Goal: Task Accomplishment & Management: Use online tool/utility

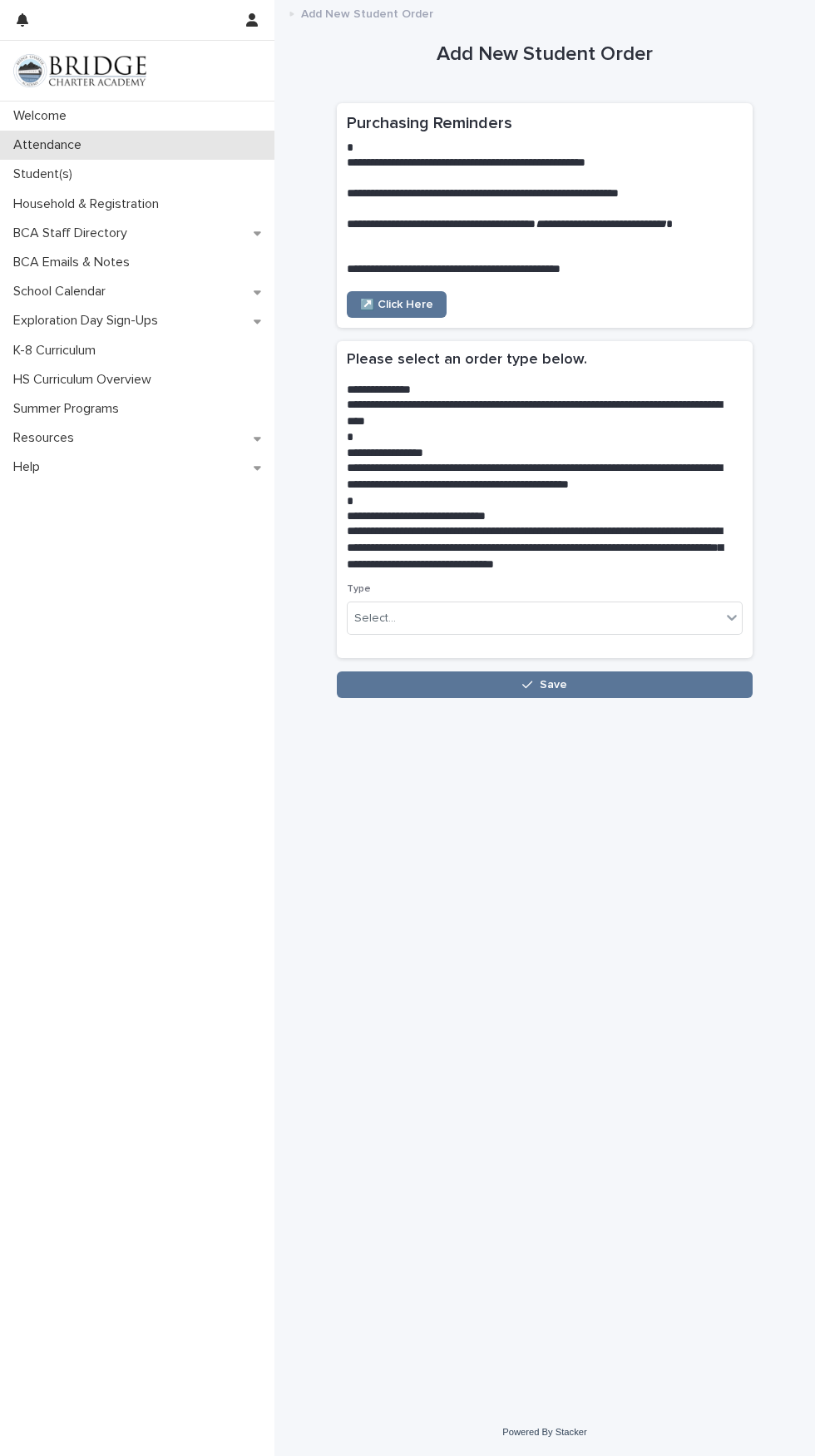
click at [87, 138] on p "Attendance" at bounding box center [51, 145] width 89 height 16
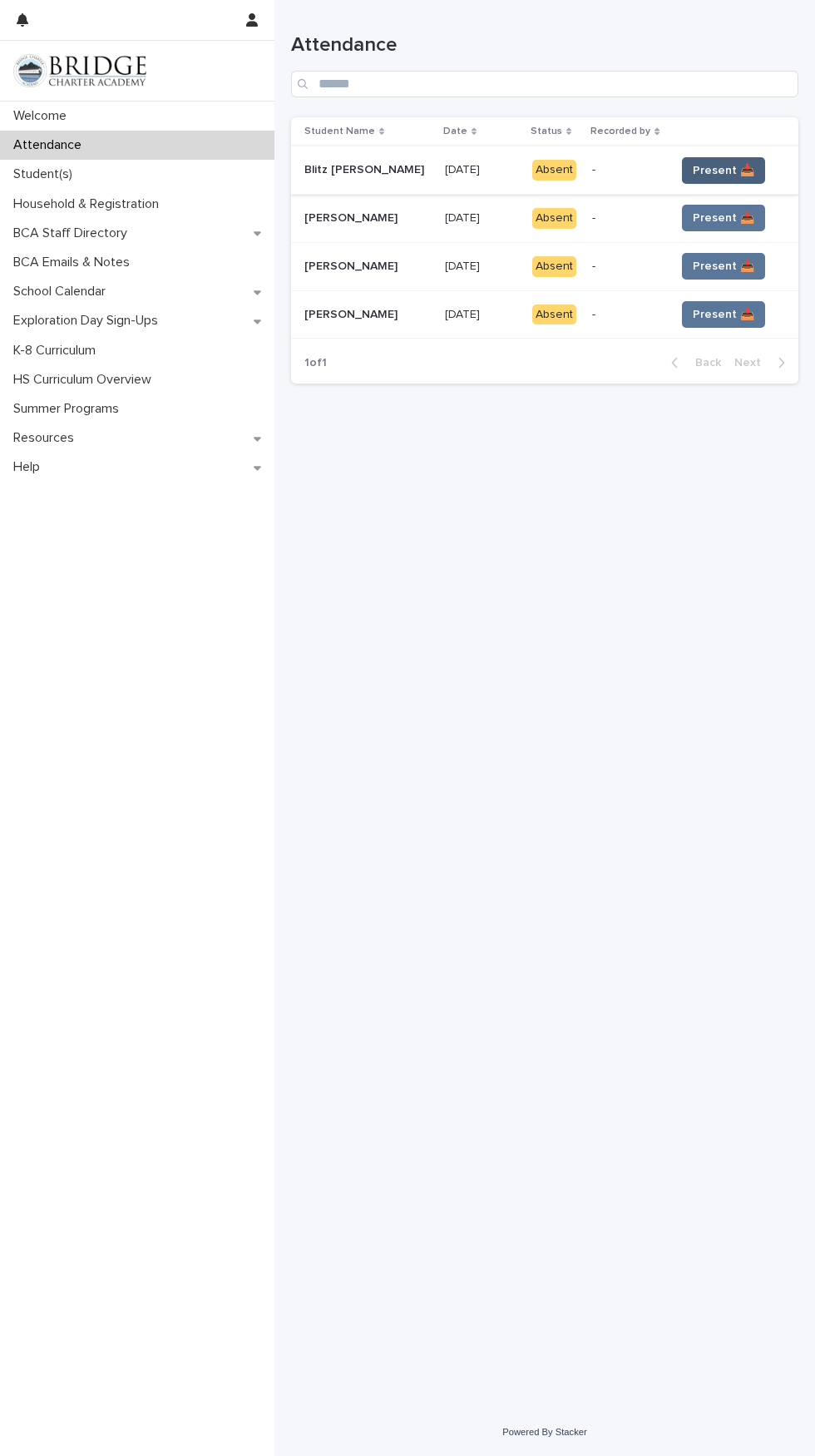
click at [739, 164] on button "Present 📥" at bounding box center [724, 170] width 84 height 26
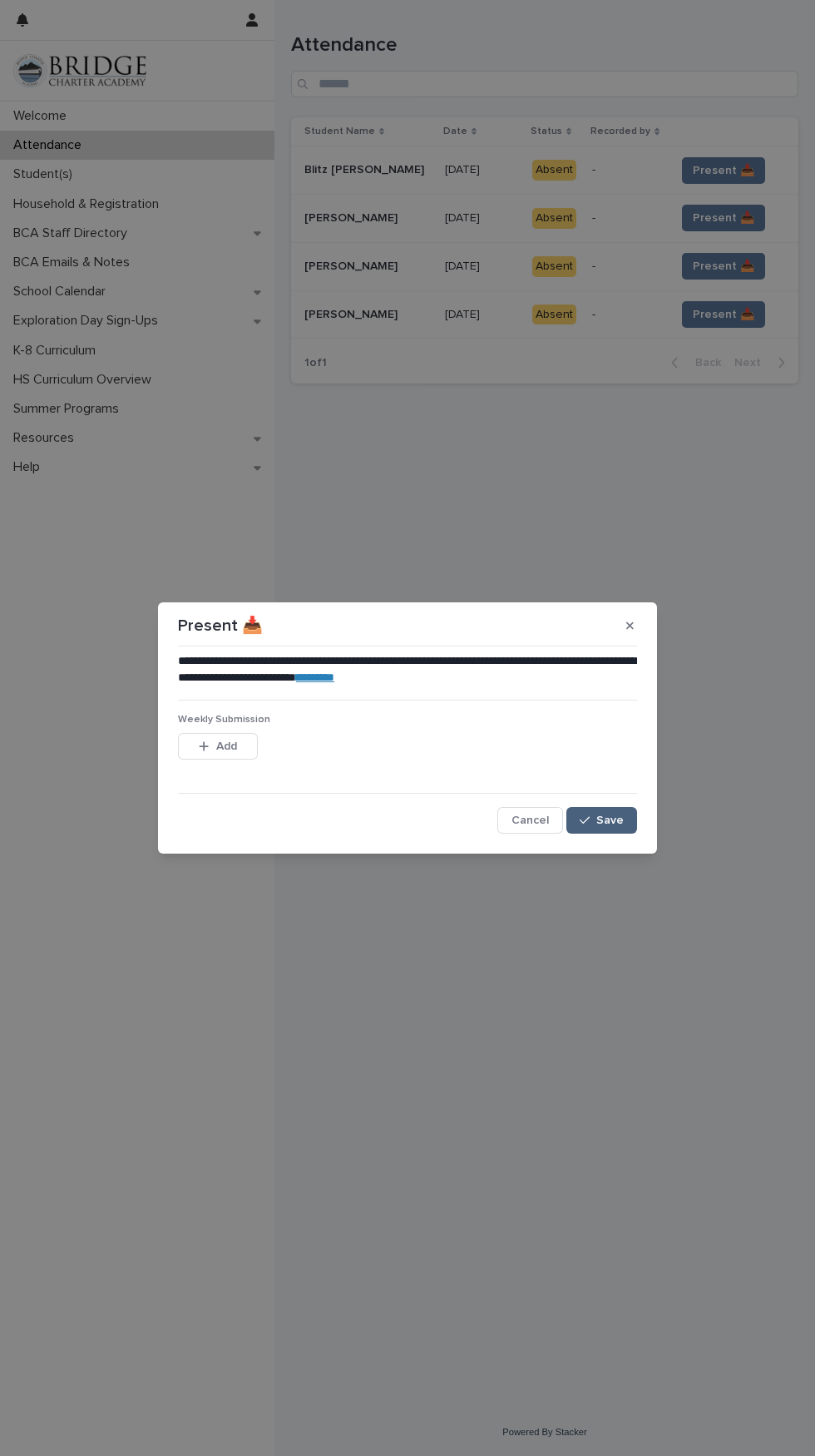
click at [615, 819] on span "Save" at bounding box center [610, 820] width 27 height 12
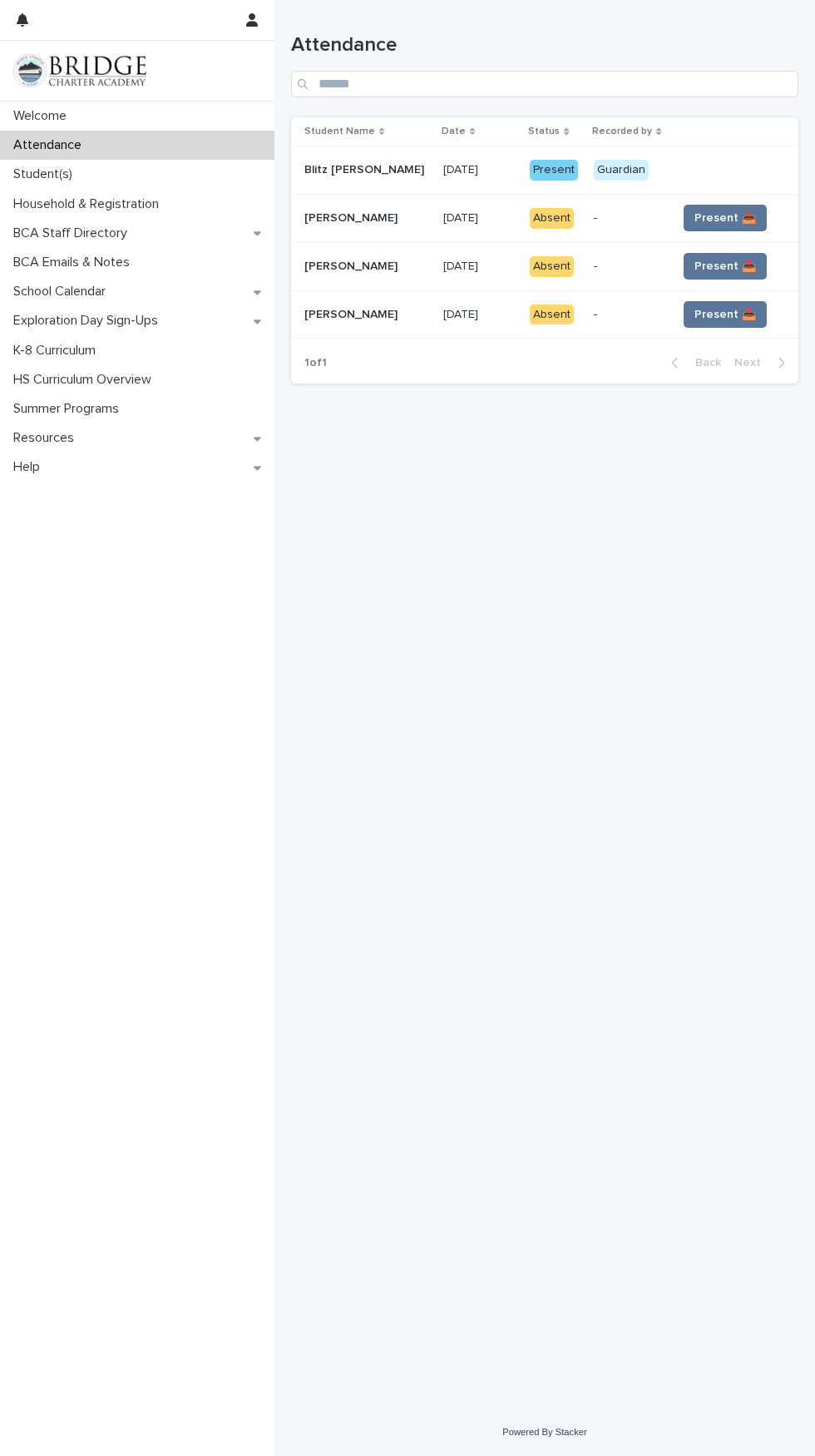
click at [734, 183] on td at bounding box center [734, 171] width 128 height 49
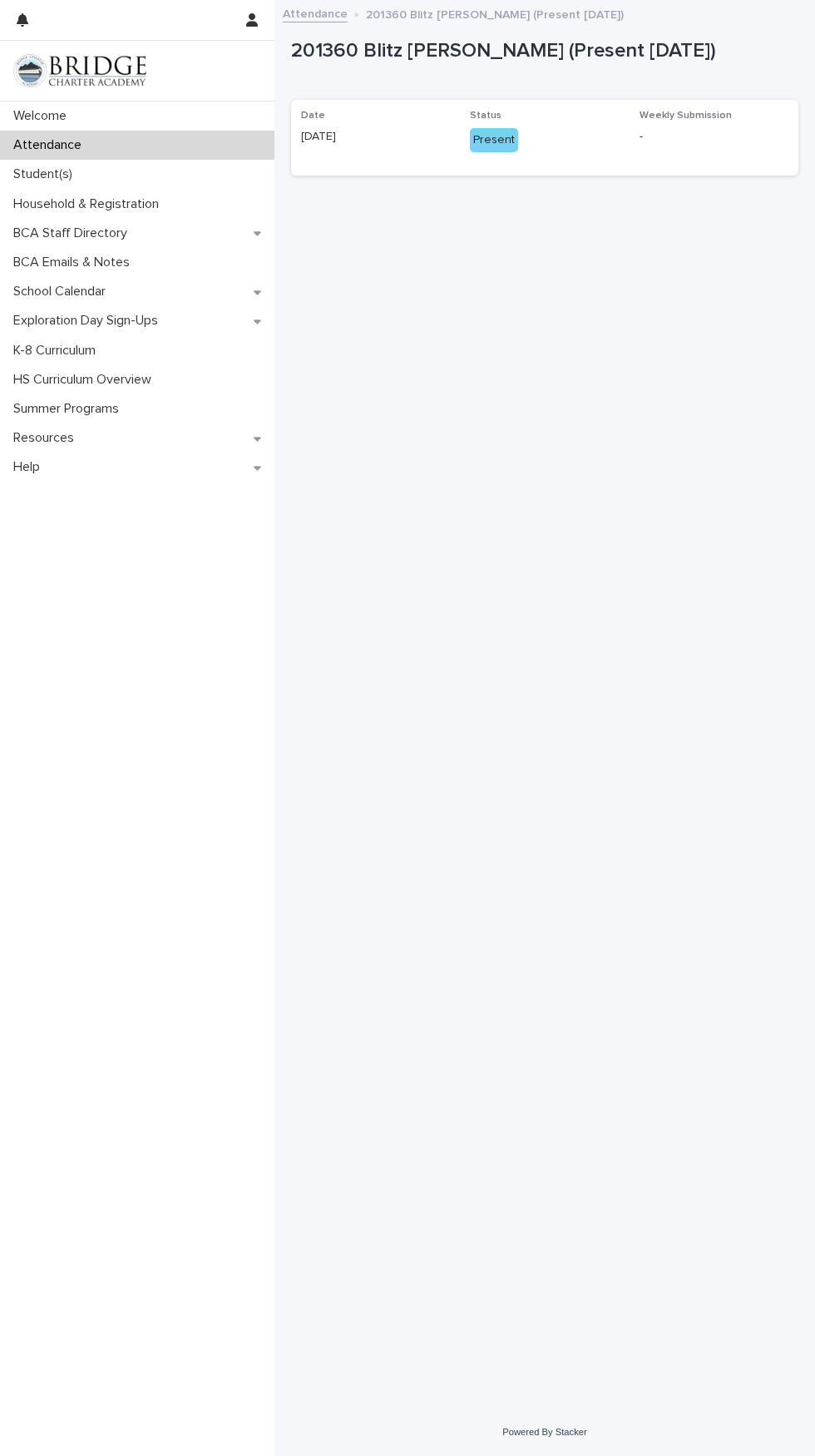
click at [89, 135] on div "Attendance" at bounding box center [137, 145] width 274 height 29
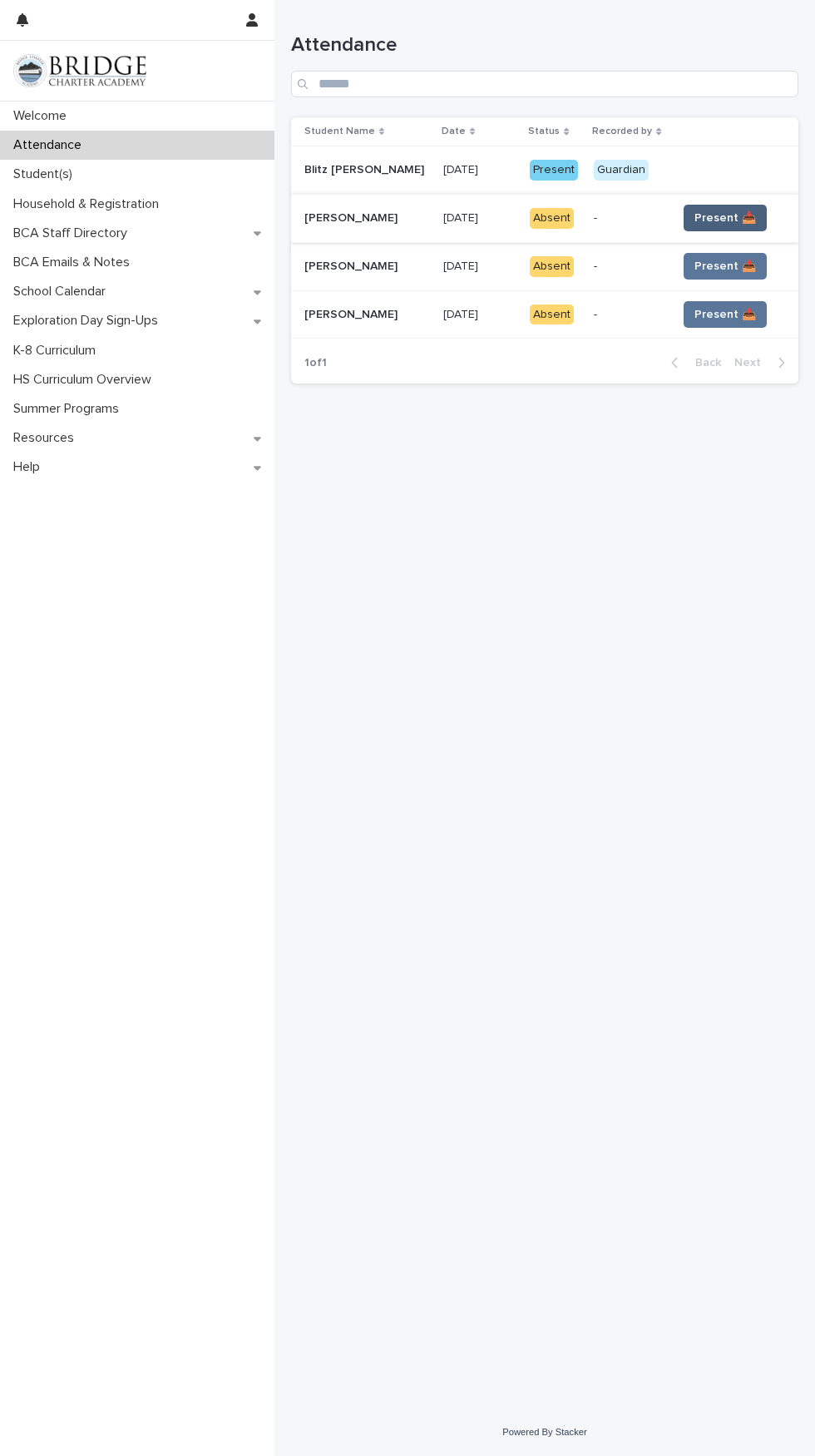
click at [748, 208] on button "Present 📥" at bounding box center [726, 217] width 84 height 26
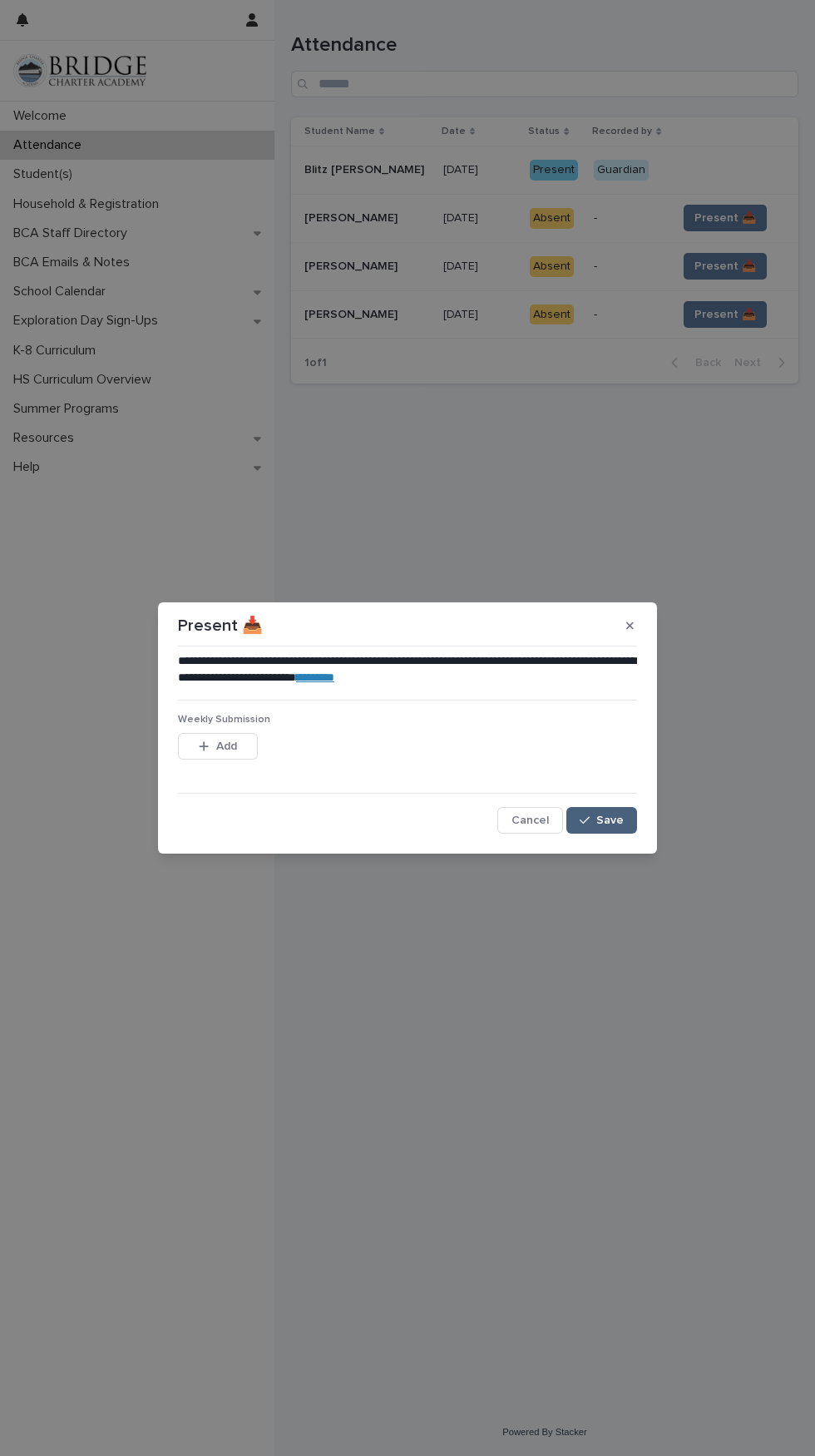
click at [625, 818] on button "Save" at bounding box center [601, 820] width 71 height 26
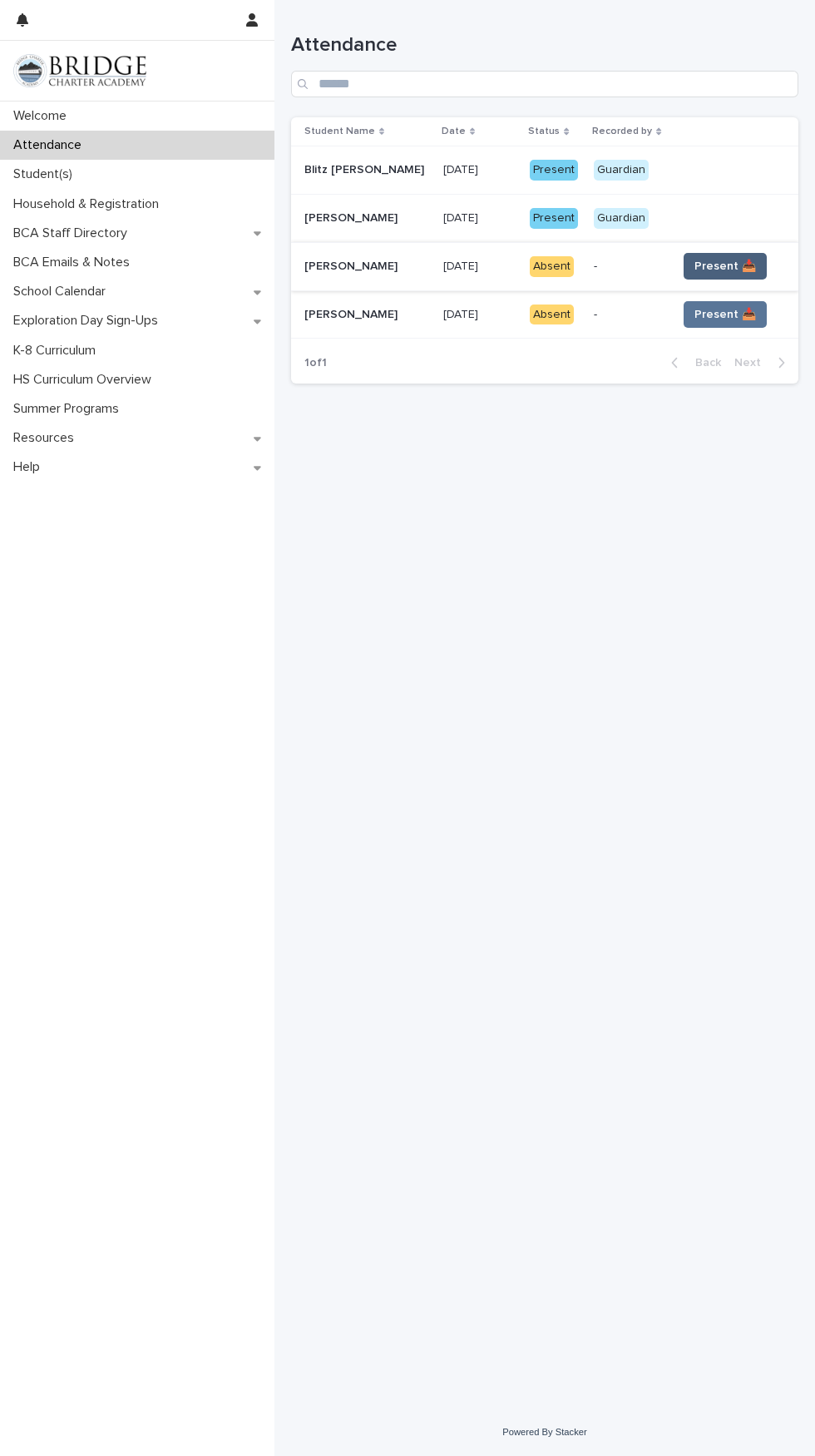
click at [731, 257] on button "Present 📥" at bounding box center [726, 266] width 84 height 26
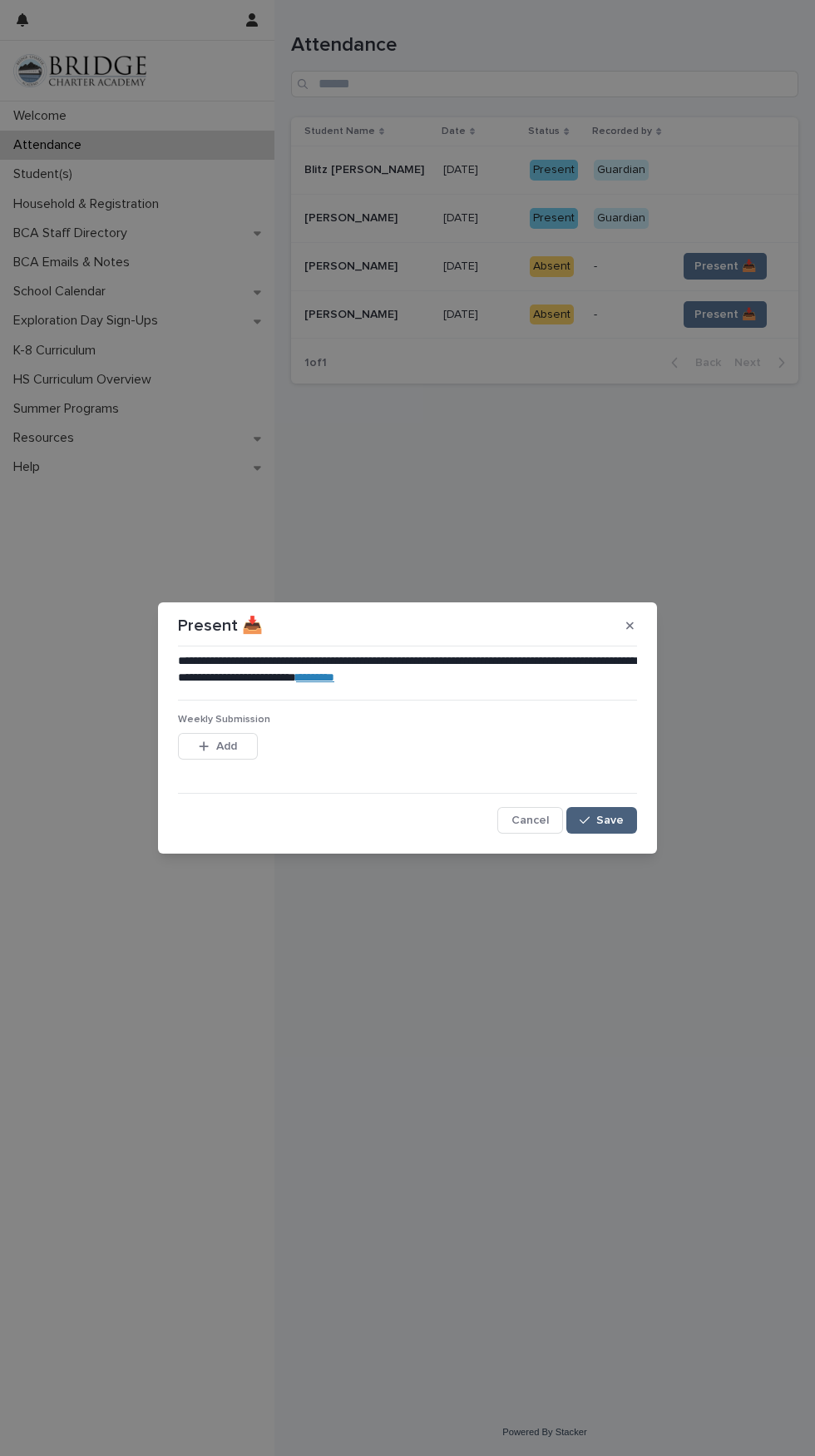
click at [629, 813] on button "Save" at bounding box center [601, 820] width 71 height 26
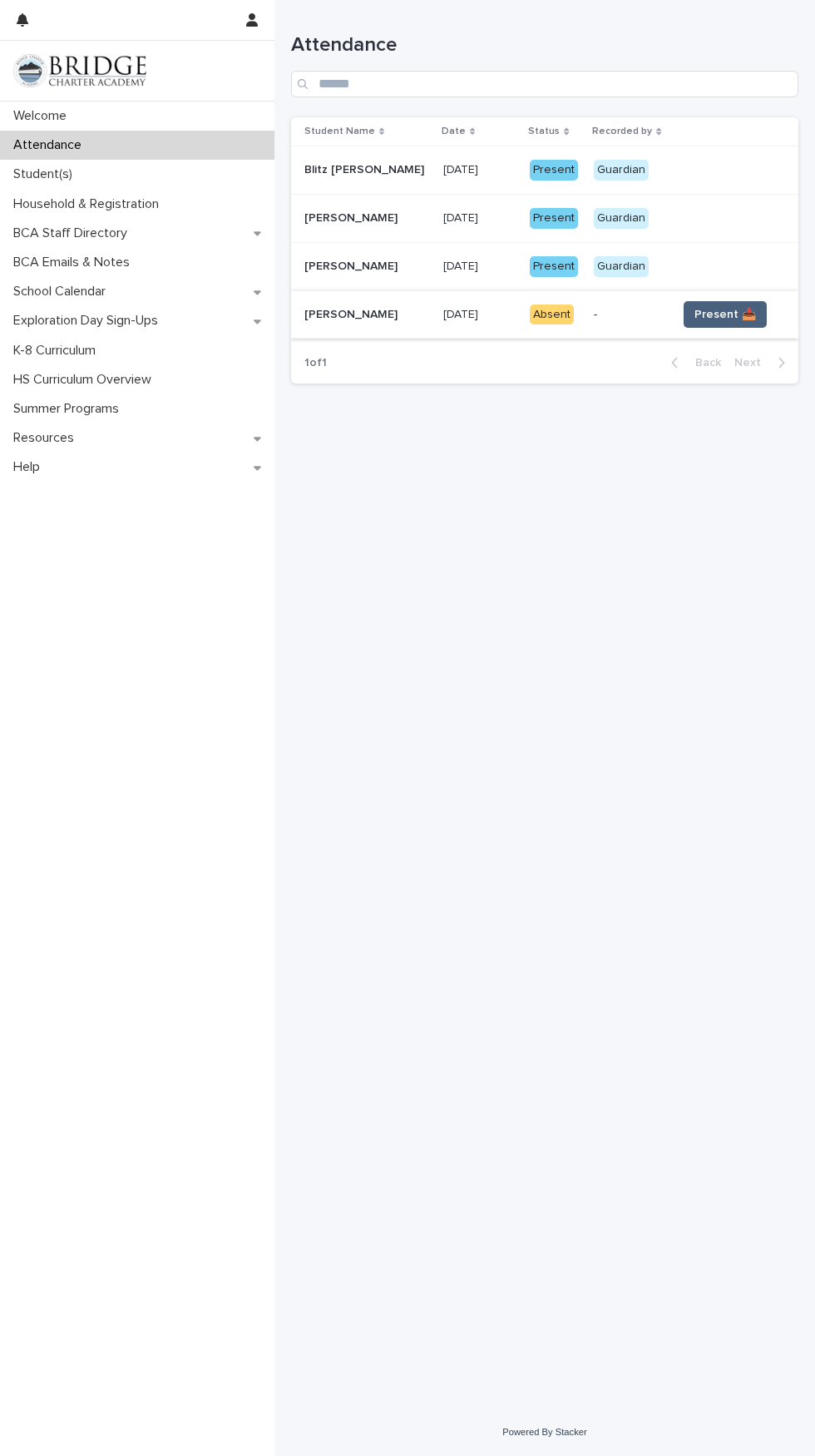
click at [731, 307] on span "Present 📥" at bounding box center [725, 314] width 61 height 17
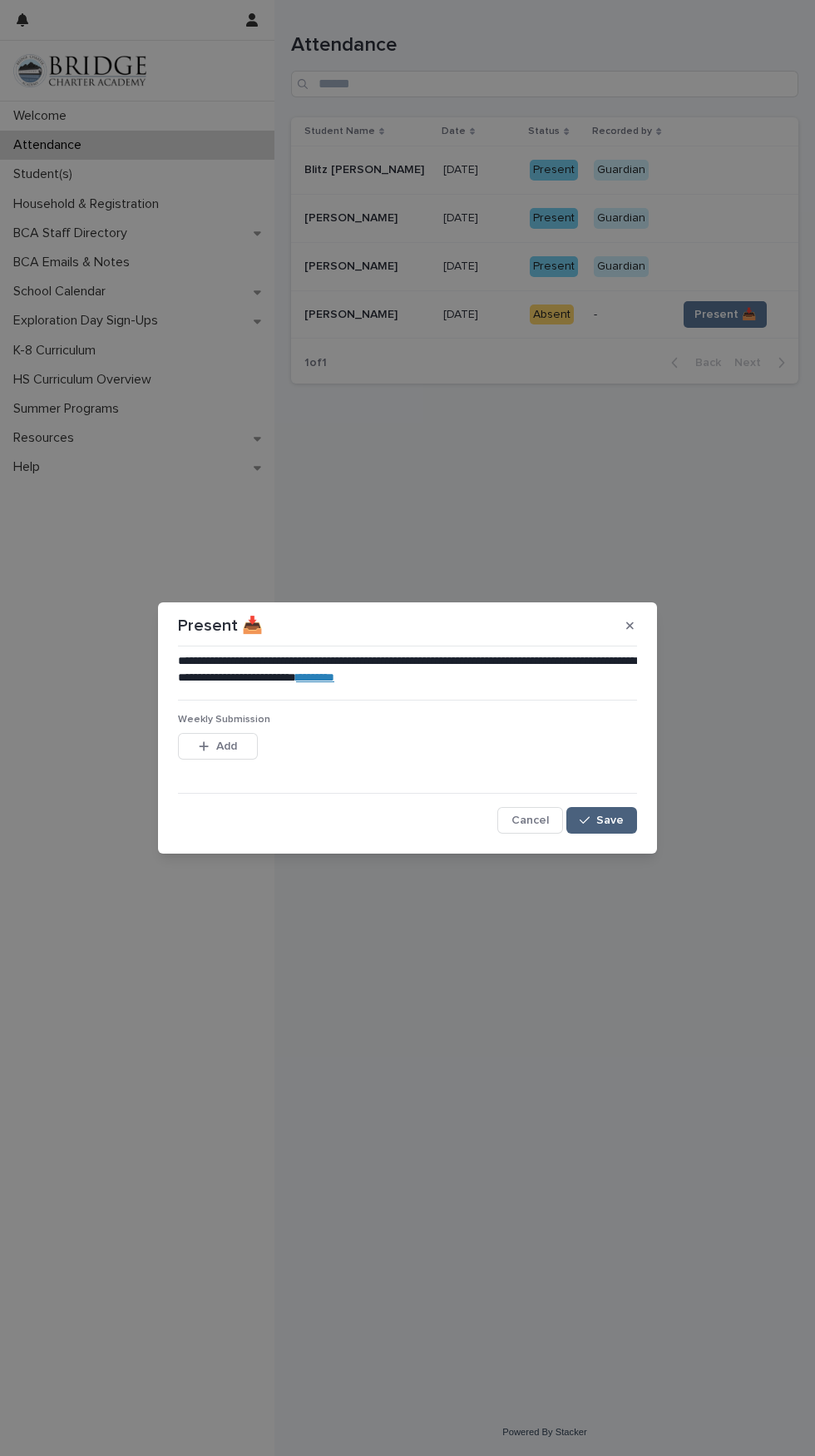
click at [633, 810] on button "Save" at bounding box center [601, 820] width 71 height 26
